Goal: Entertainment & Leisure: Consume media (video, audio)

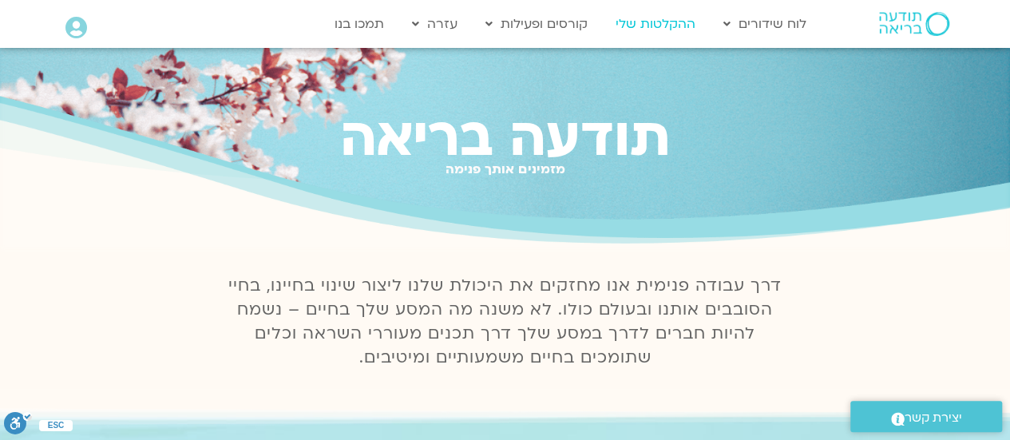
click at [656, 25] on link "ההקלטות שלי" at bounding box center [655, 24] width 96 height 30
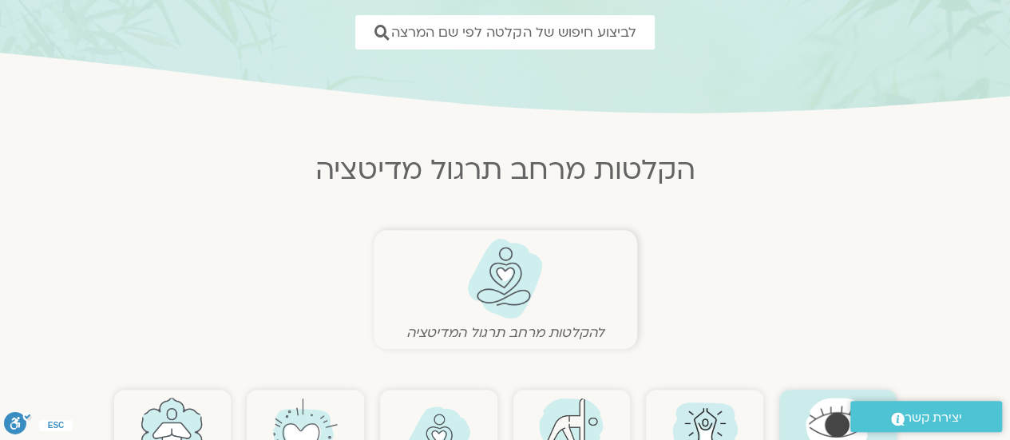
scroll to position [399, 0]
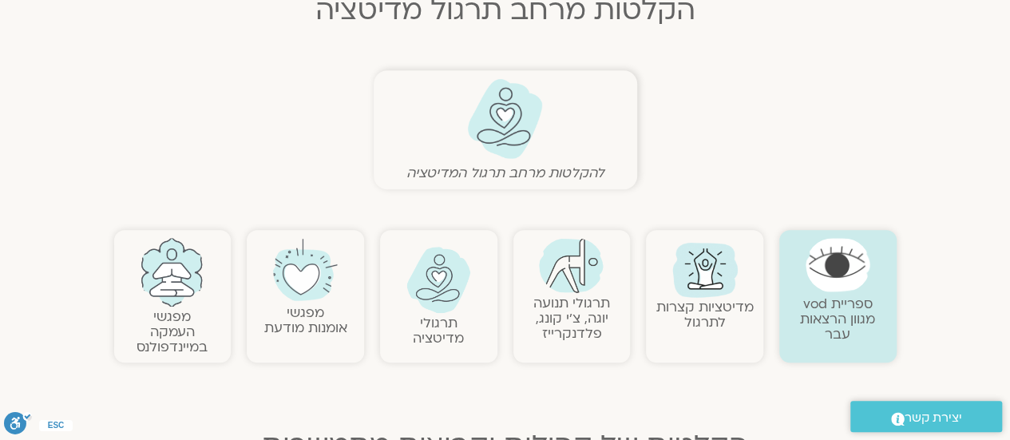
click at [428, 320] on link "תרגולי מדיטציה" at bounding box center [438, 331] width 51 height 34
click at [437, 307] on img at bounding box center [438, 280] width 65 height 66
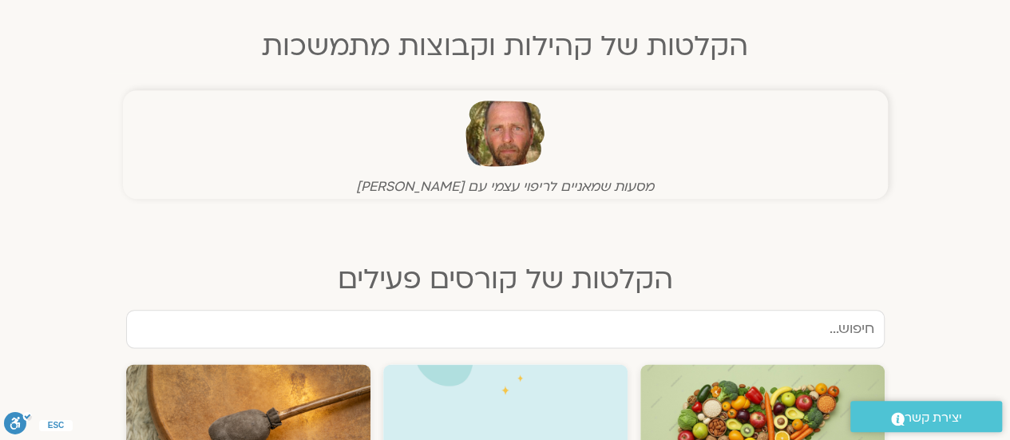
scroll to position [1038, 0]
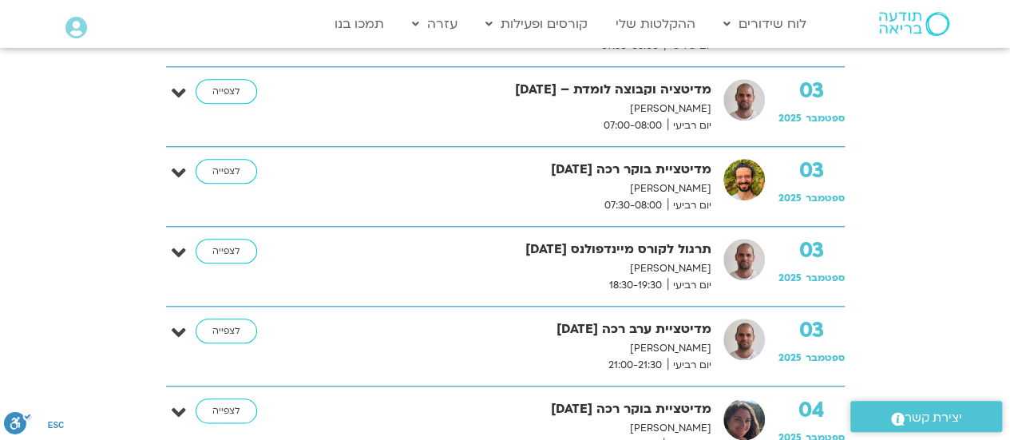
scroll to position [798, 0]
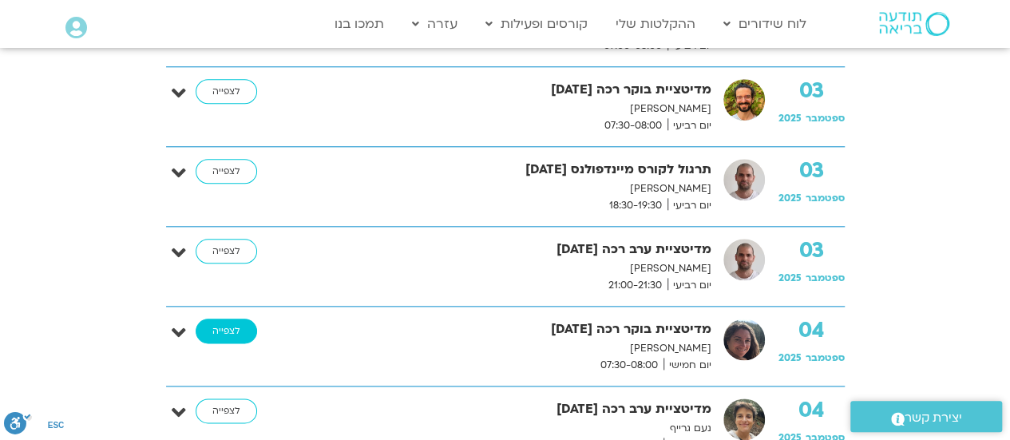
click at [217, 329] on link "לצפייה" at bounding box center [226, 331] width 61 height 26
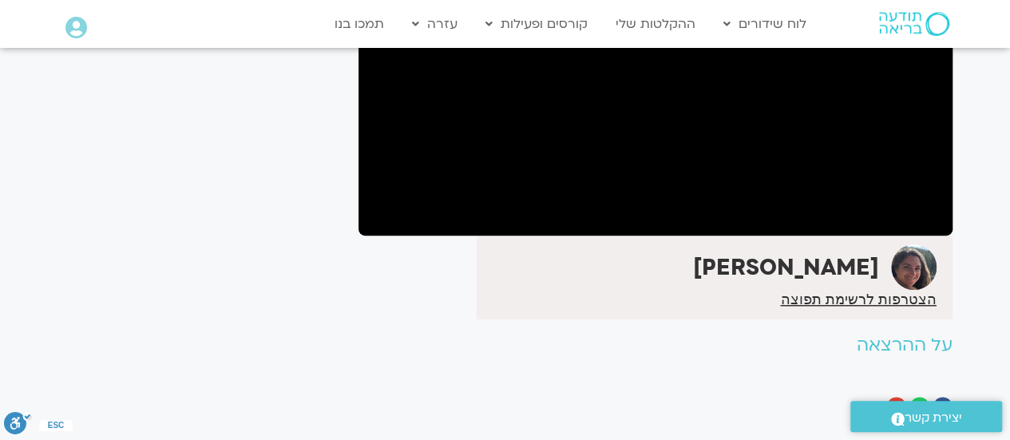
scroll to position [184, 0]
